Goal: Task Accomplishment & Management: Use online tool/utility

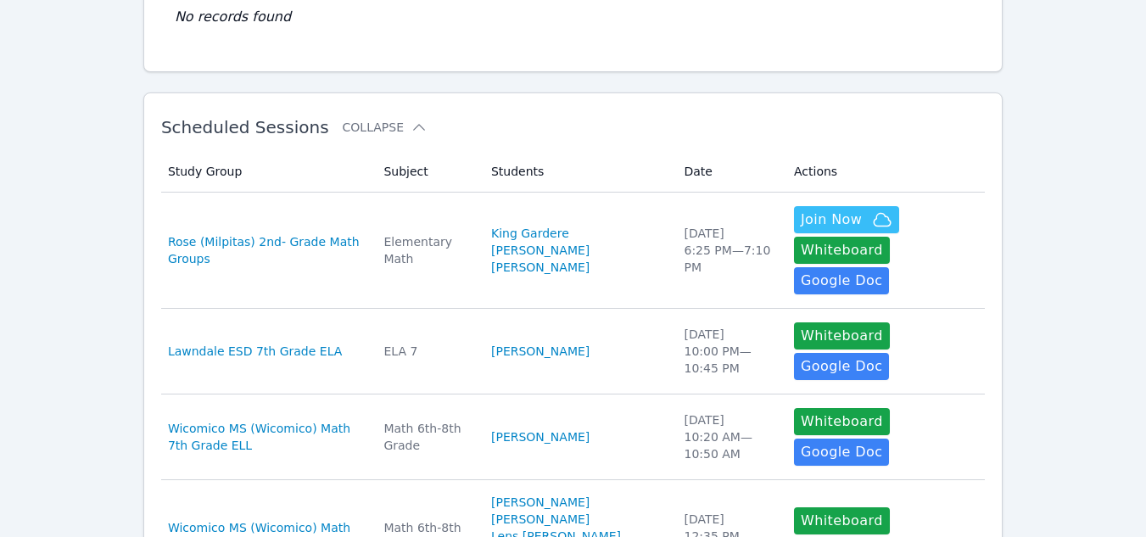
scroll to position [213, 0]
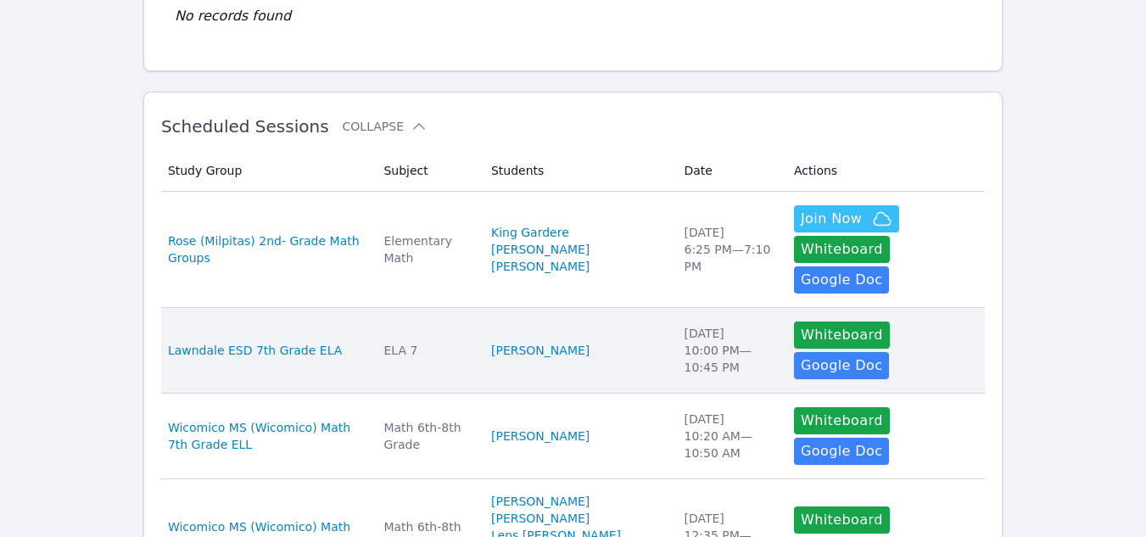
click at [600, 308] on td "Students [PERSON_NAME]" at bounding box center [577, 351] width 193 height 86
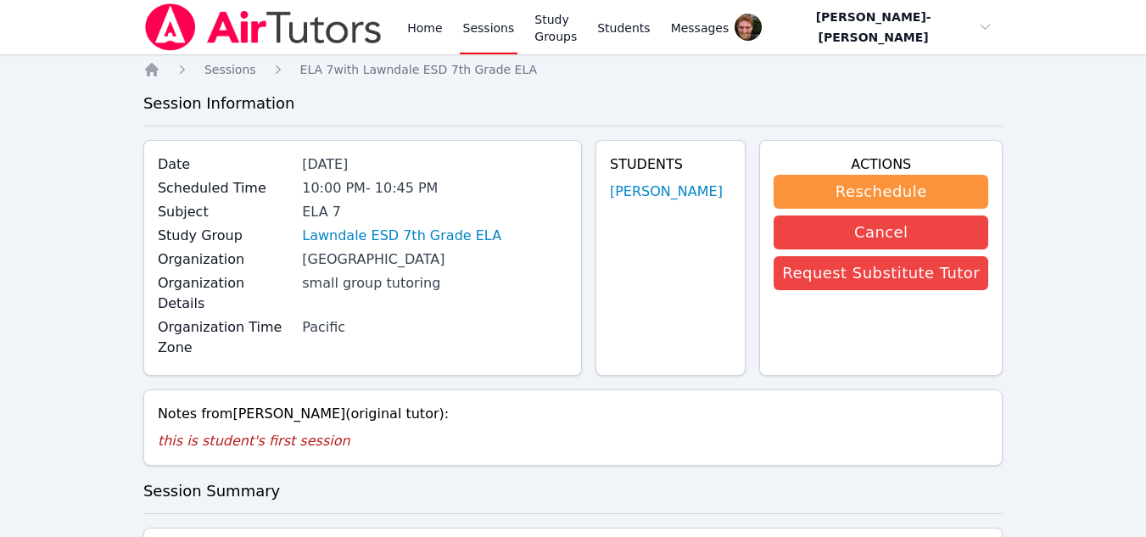
click at [479, 30] on link "Sessions" at bounding box center [489, 27] width 59 height 54
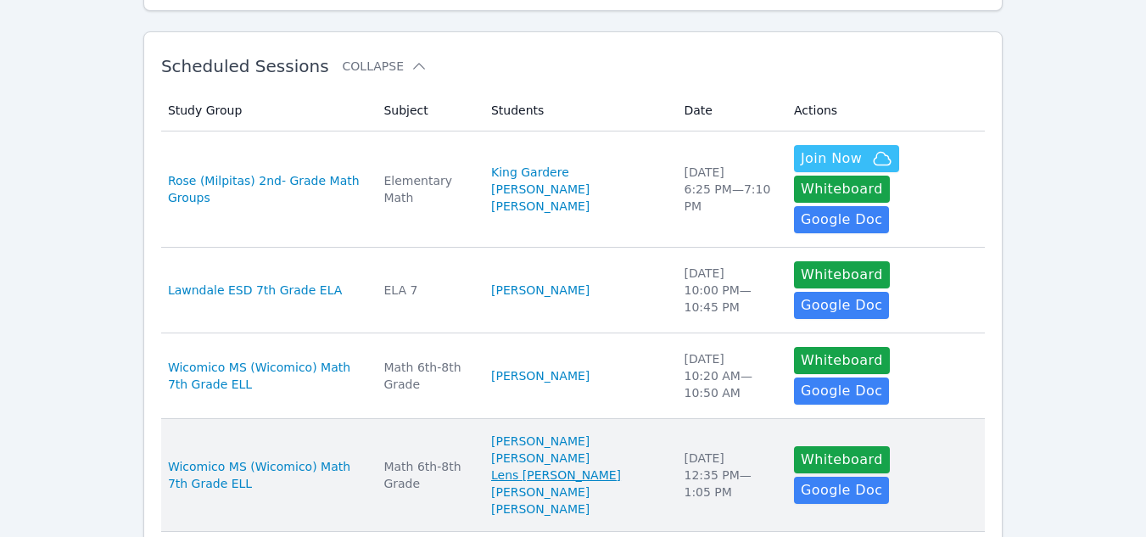
scroll to position [274, 0]
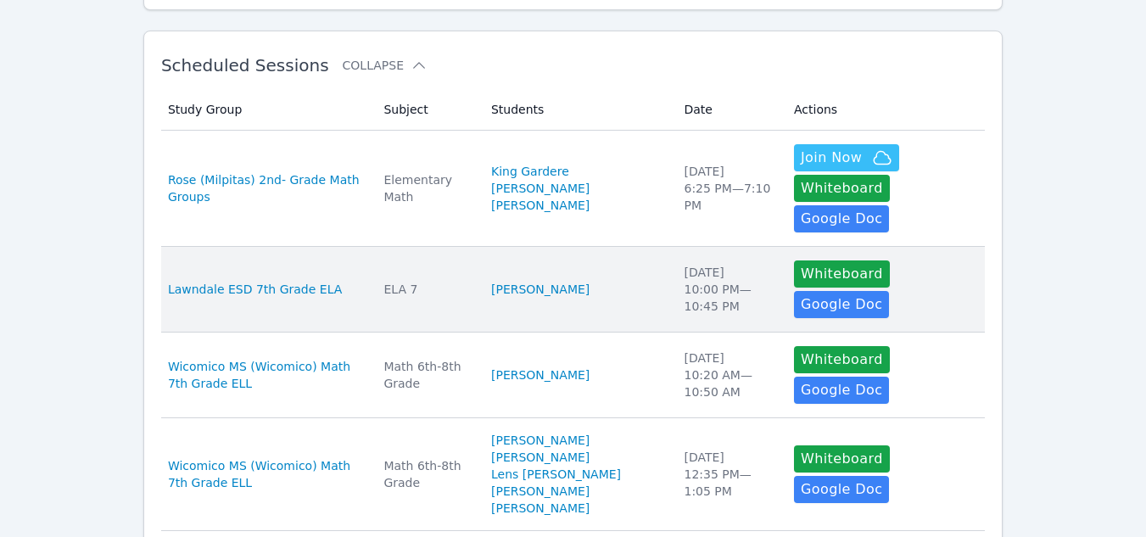
click at [597, 247] on td "Students [PERSON_NAME]" at bounding box center [577, 290] width 193 height 86
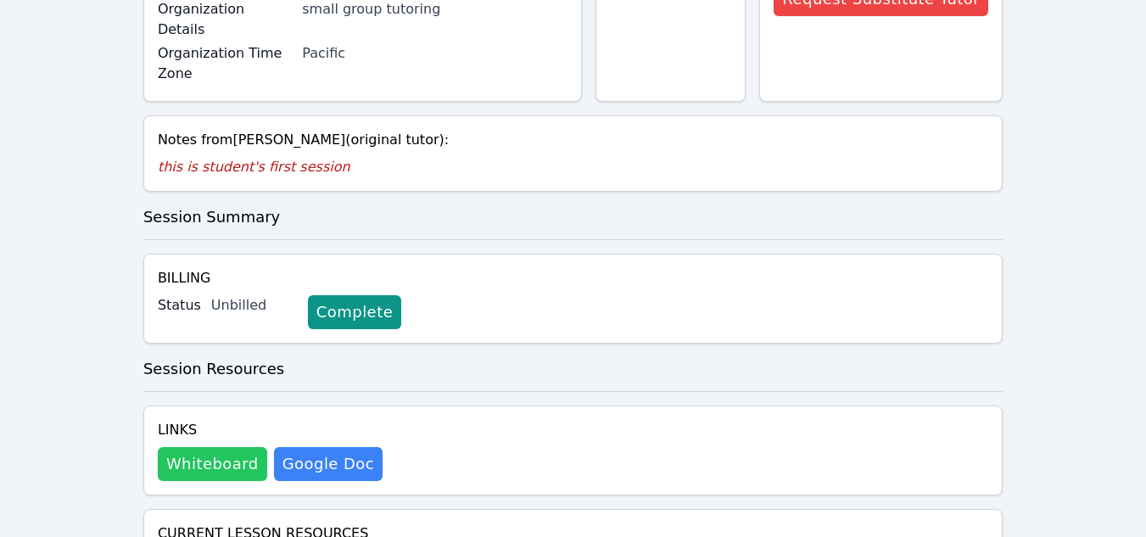
click at [232, 447] on button "Whiteboard" at bounding box center [212, 464] width 109 height 34
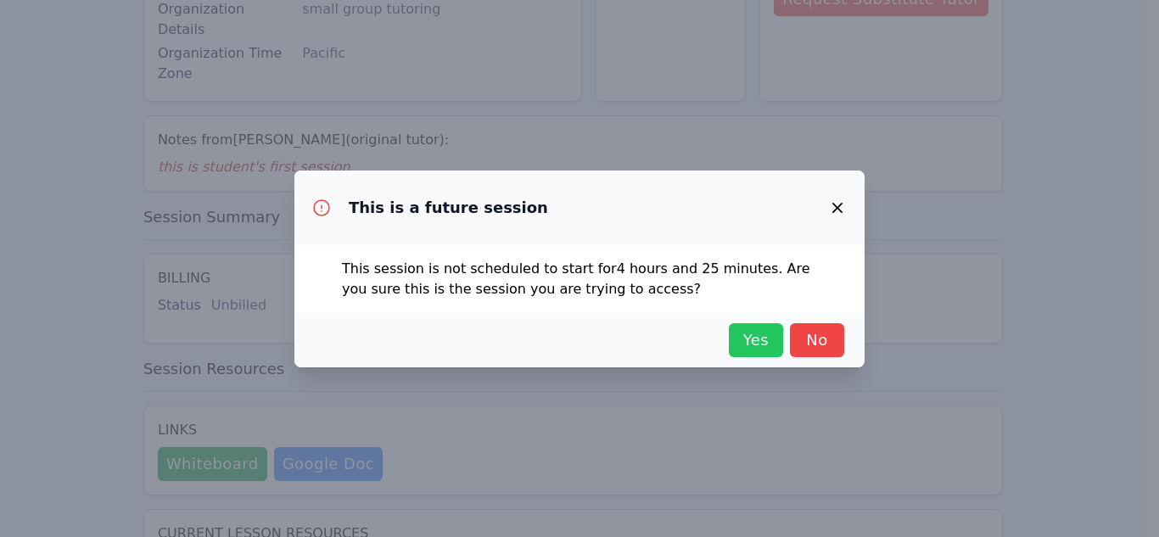
click at [744, 332] on span "Yes" at bounding box center [755, 340] width 37 height 24
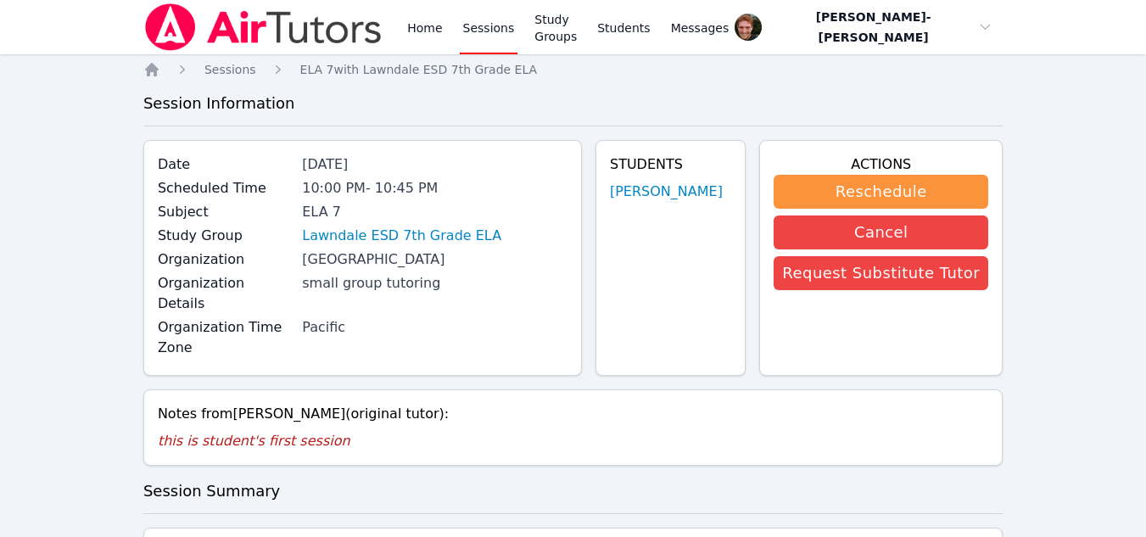
click at [485, 31] on link "Sessions" at bounding box center [489, 27] width 59 height 54
